Goal: Transaction & Acquisition: Purchase product/service

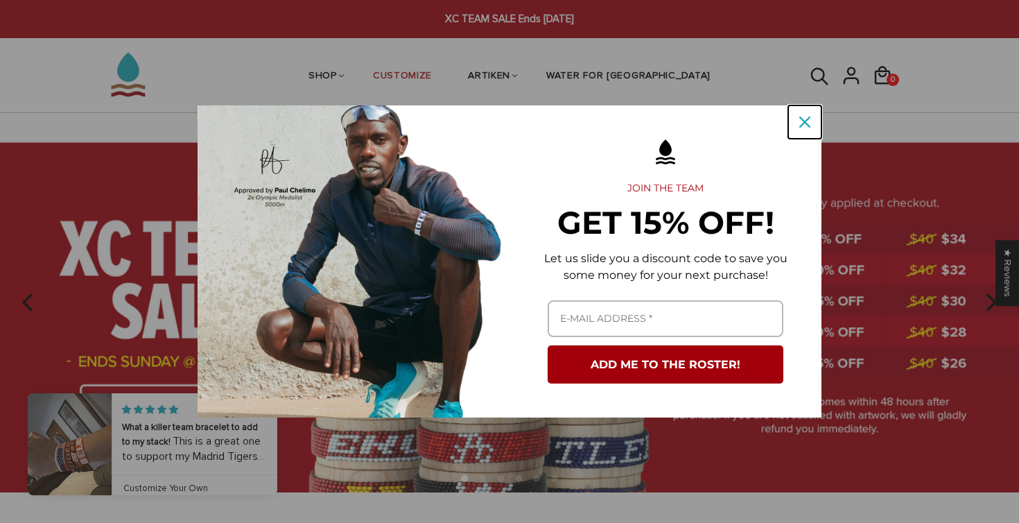
click at [807, 121] on icon "close icon" at bounding box center [805, 121] width 11 height 11
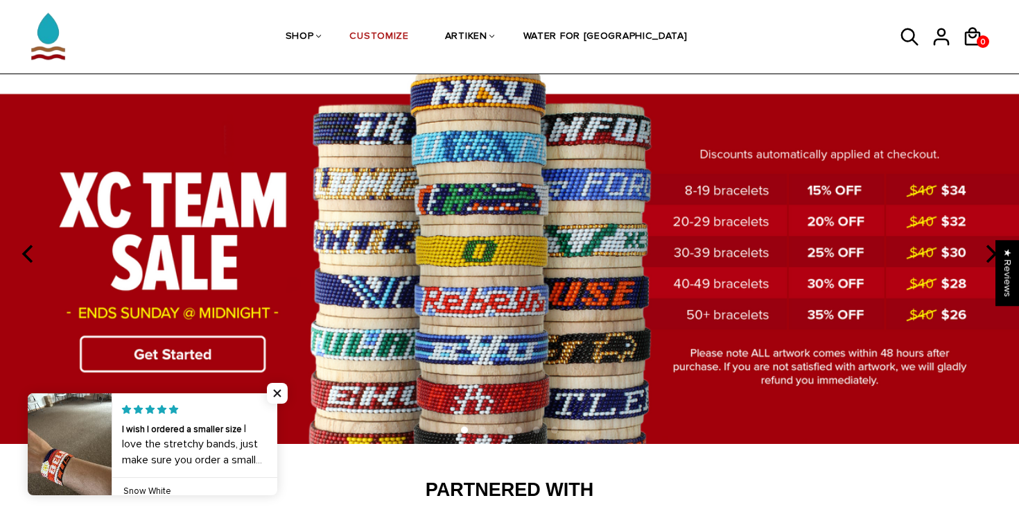
scroll to position [50, 0]
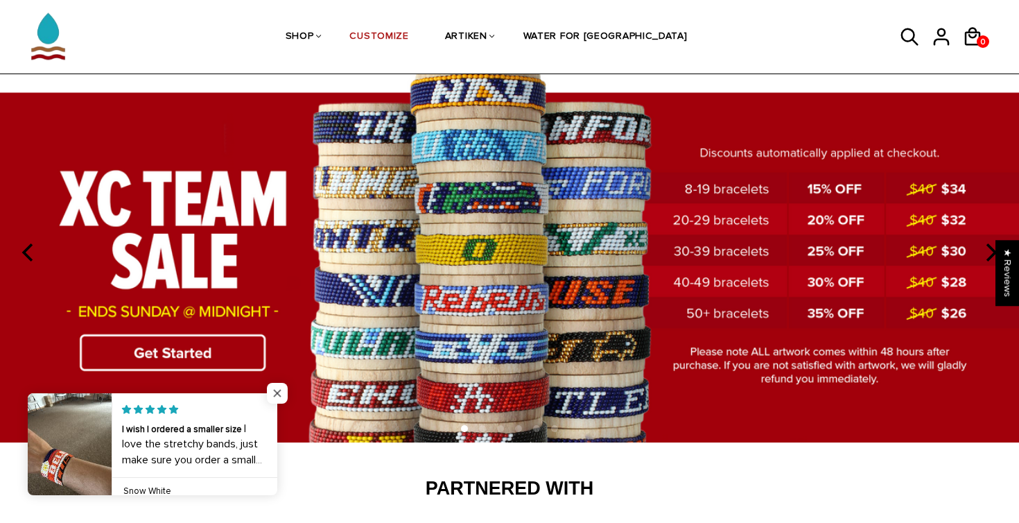
click at [282, 389] on span "Close popup widget" at bounding box center [277, 393] width 21 height 21
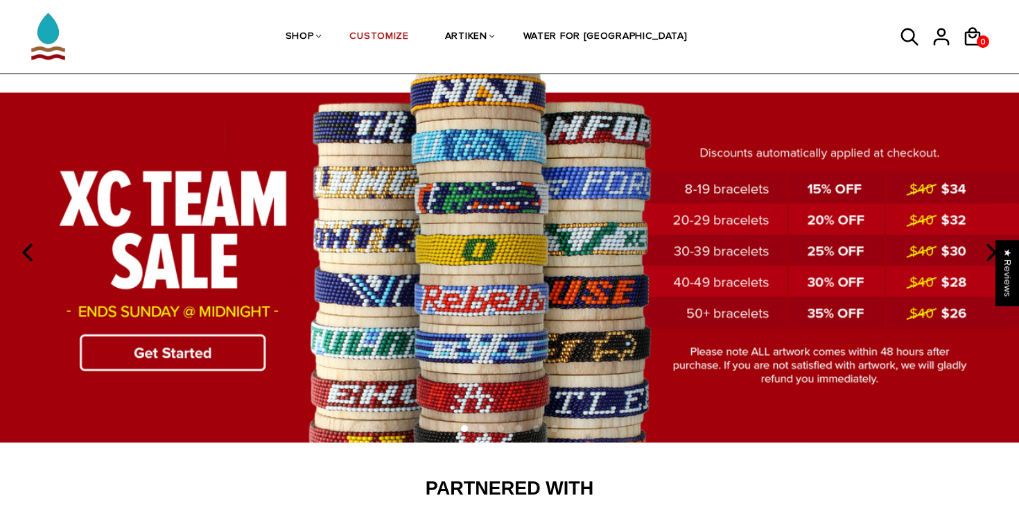
click at [223, 352] on img at bounding box center [509, 252] width 1019 height 379
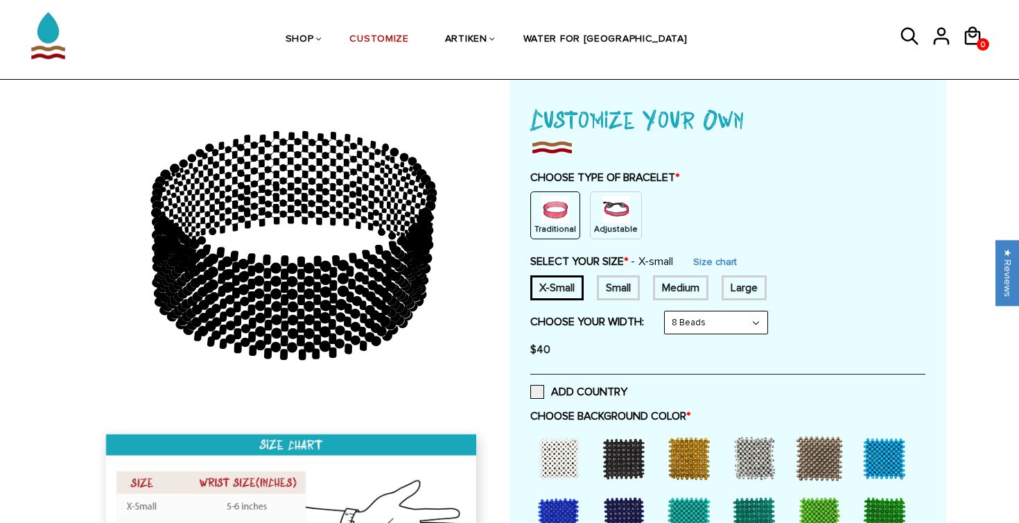
scroll to position [76, 0]
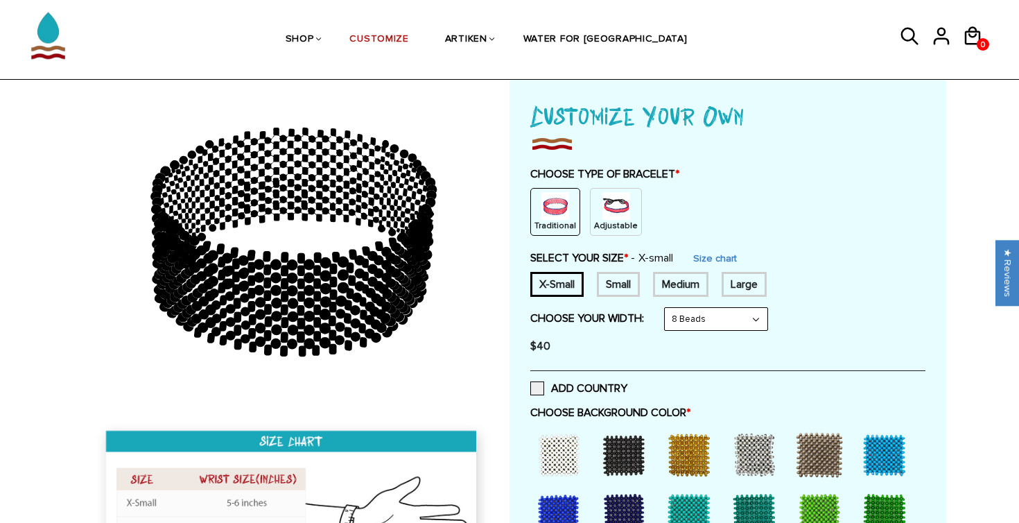
click at [612, 211] on img at bounding box center [617, 206] width 28 height 28
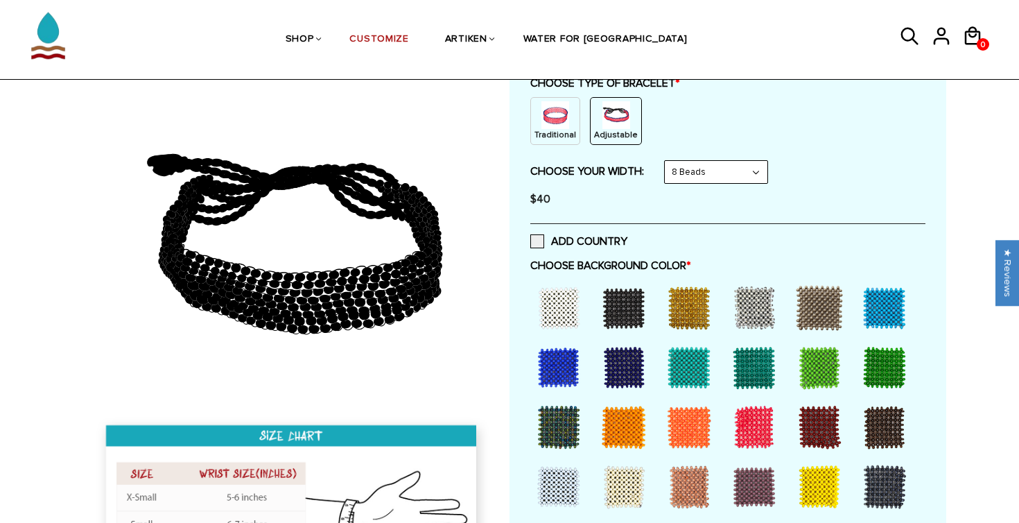
scroll to position [167, 0]
click at [624, 312] on div at bounding box center [623, 306] width 55 height 55
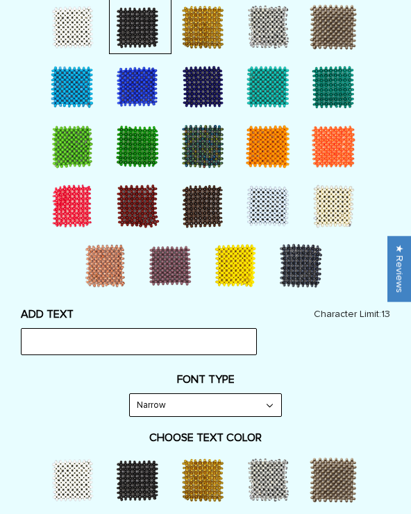
scroll to position [1422, 0]
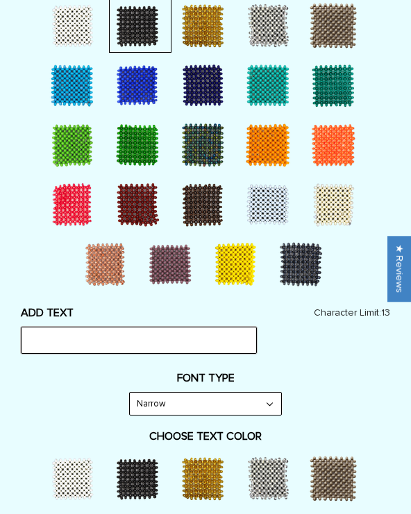
click at [135, 345] on input "text" at bounding box center [139, 340] width 236 height 26
type input "CC Tigers"
click at [241, 404] on select "Narrow Bold" at bounding box center [205, 403] width 151 height 22
select select "Bold"
click at [130, 392] on select "Narrow Bold" at bounding box center [205, 403] width 151 height 22
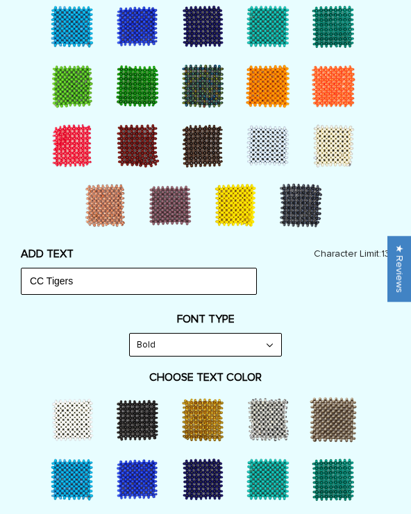
scroll to position [1482, 0]
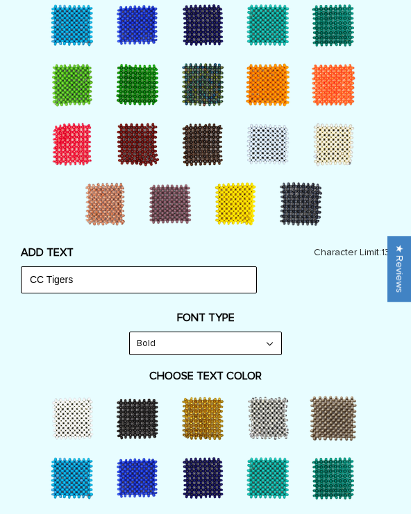
click at [217, 414] on div at bounding box center [202, 417] width 55 height 55
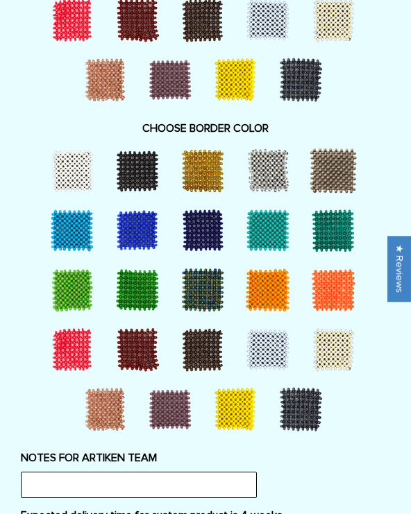
scroll to position [2060, 0]
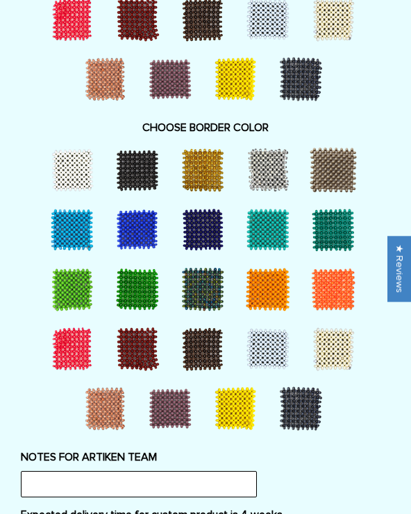
click at [261, 337] on div at bounding box center [267, 348] width 55 height 55
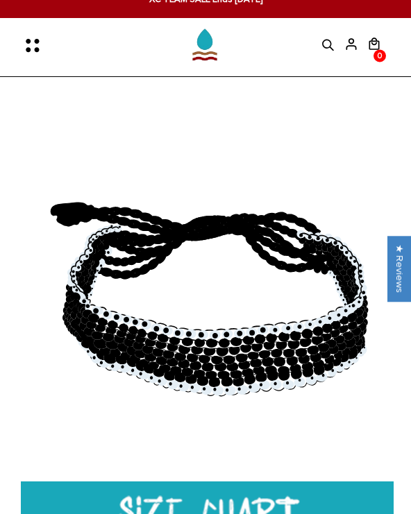
scroll to position [0, 0]
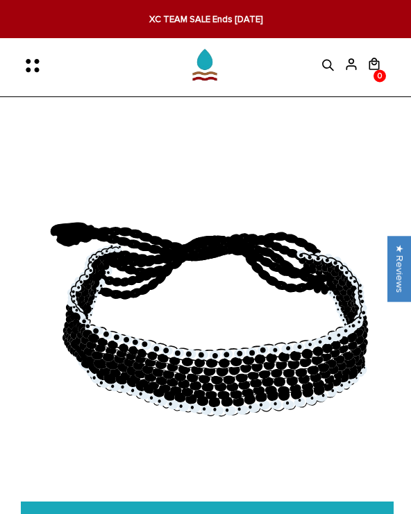
click at [29, 62] on icon "Menu" at bounding box center [28, 61] width 5 height 5
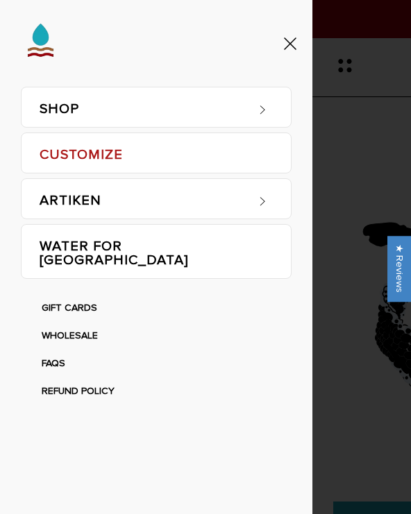
click at [92, 112] on link "SHOP" at bounding box center [142, 107] width 205 height 40
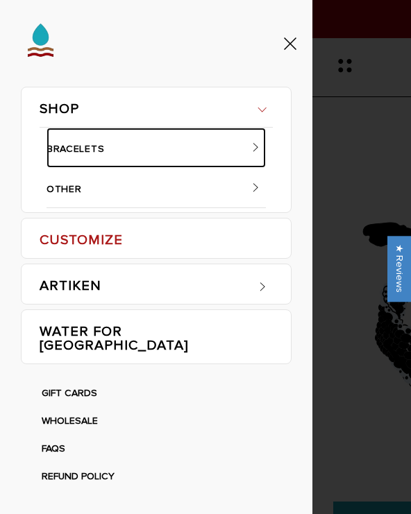
click at [107, 146] on link "BRACELETS" at bounding box center [155, 148] width 219 height 40
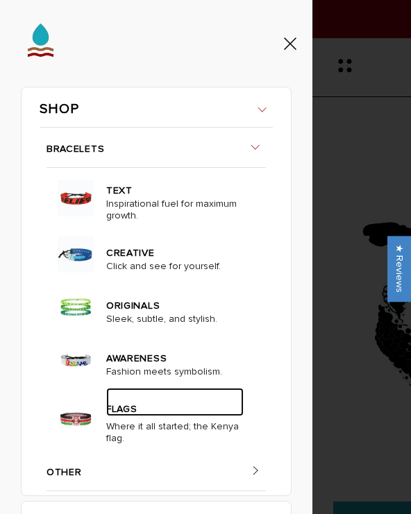
click at [139, 414] on link "FLAGS" at bounding box center [174, 402] width 137 height 28
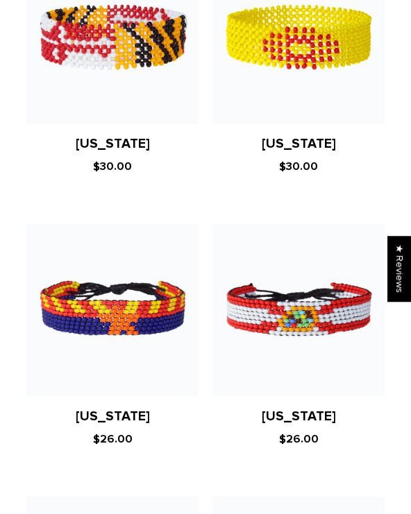
scroll to position [2344, 0]
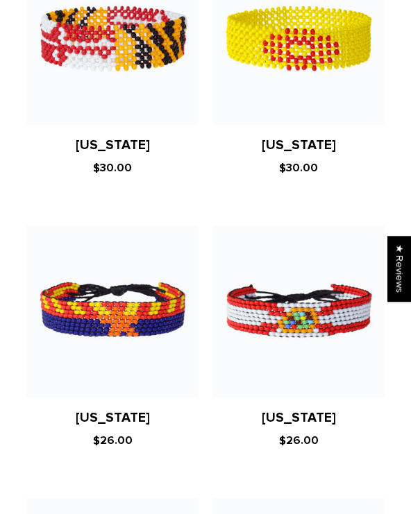
click at [144, 345] on figure at bounding box center [112, 311] width 172 height 172
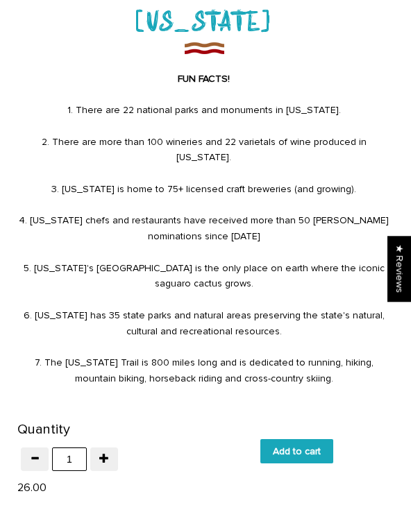
scroll to position [520, 0]
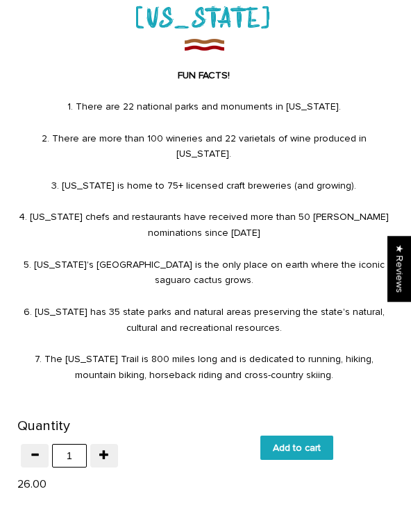
click at [284, 445] on div "Arizona FUN FACTS! 1. There are 22 national parks and monuments in Arizona. 2. …" at bounding box center [203, 271] width 372 height 546
click at [288, 435] on input "Add to cart" at bounding box center [296, 447] width 73 height 24
type input "Add to cart"
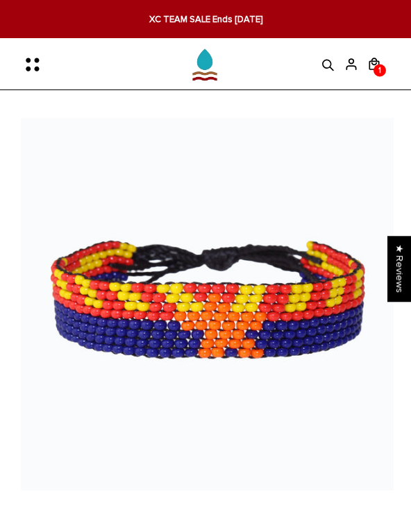
click at [197, 15] on div at bounding box center [205, 21] width 369 height 37
click at [31, 72] on icon "Menu" at bounding box center [36, 64] width 29 height 29
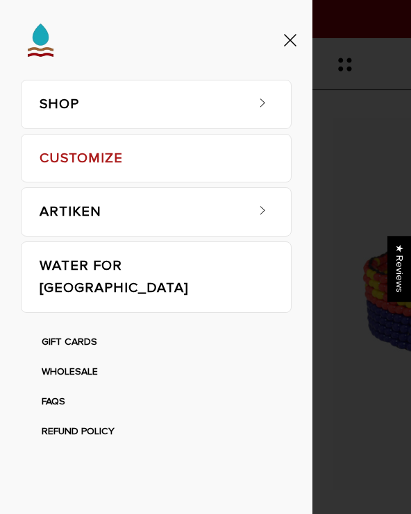
click at [132, 115] on link "SHOP" at bounding box center [142, 104] width 205 height 48
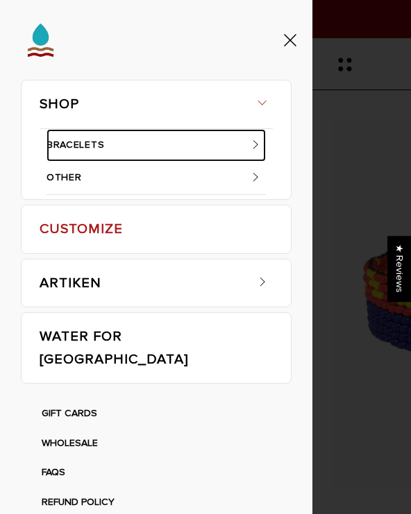
click at [171, 148] on link "BRACELETS" at bounding box center [155, 145] width 219 height 33
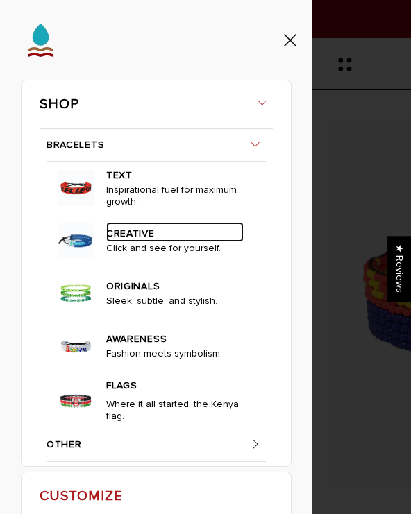
click at [126, 232] on link "CREATIVE" at bounding box center [174, 232] width 137 height 20
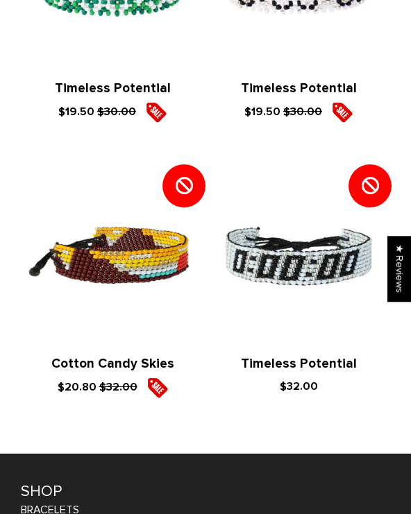
scroll to position [4001, 0]
